Goal: Navigation & Orientation: Find specific page/section

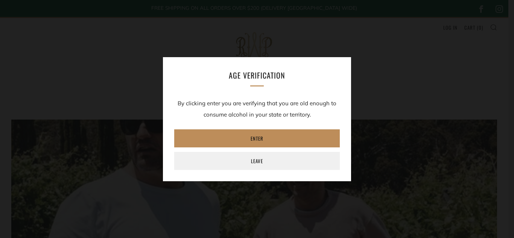
click at [249, 142] on link "Enter" at bounding box center [257, 138] width 166 height 18
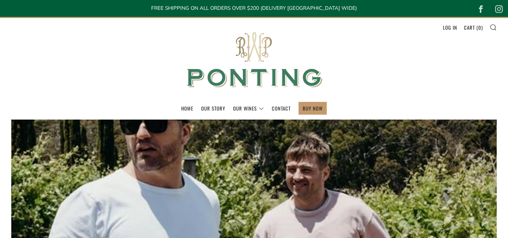
scroll to position [263, 0]
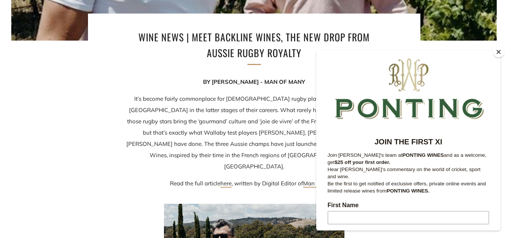
click at [499, 51] on button "Close" at bounding box center [498, 51] width 11 height 11
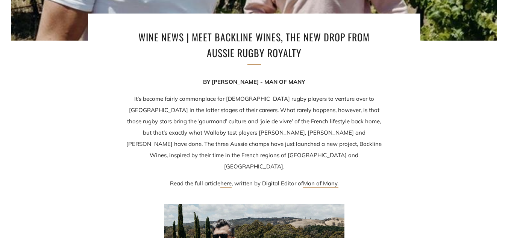
scroll to position [527, 0]
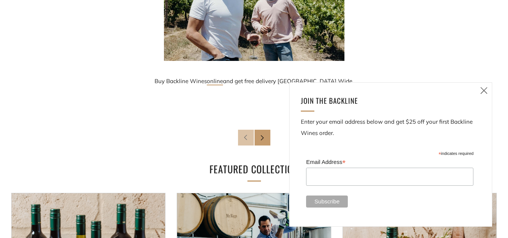
click at [485, 90] on icon at bounding box center [484, 90] width 9 height 9
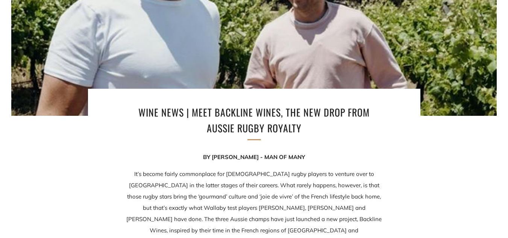
scroll to position [0, 0]
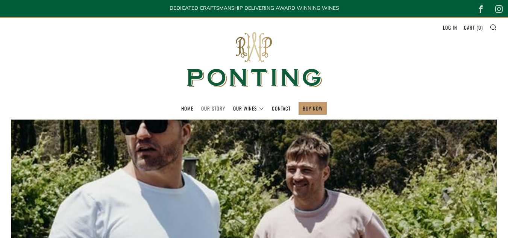
click at [221, 107] on link "Our Story" at bounding box center [213, 108] width 24 height 12
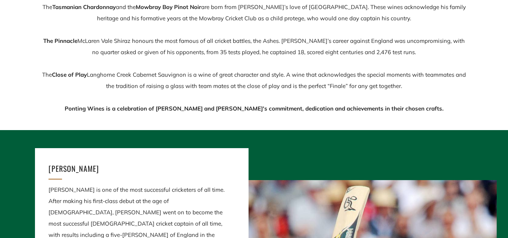
scroll to position [414, 0]
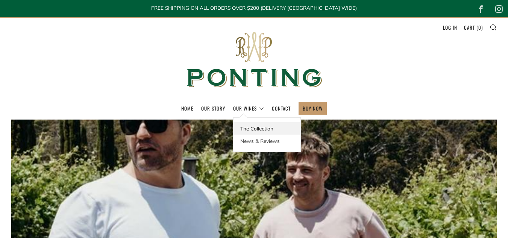
click at [256, 126] on link "The Collection" at bounding box center [267, 128] width 67 height 12
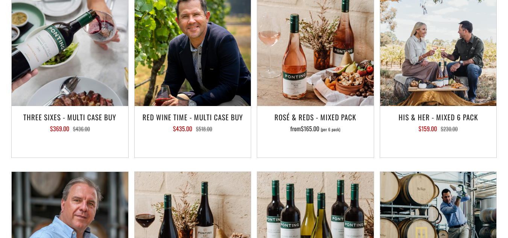
scroll to position [1129, 0]
